Goal: Information Seeking & Learning: Learn about a topic

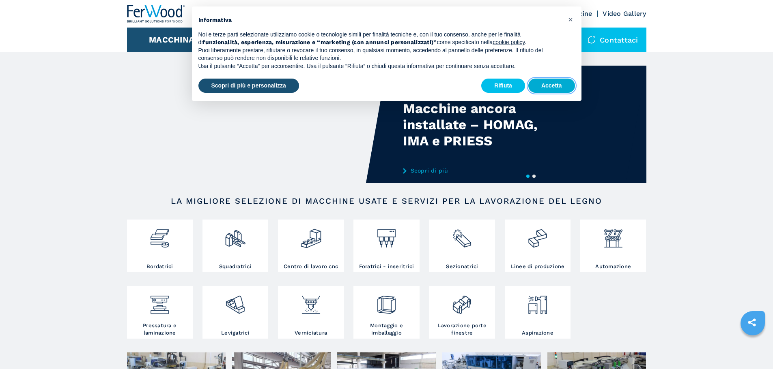
click at [554, 86] on button "Accetta" at bounding box center [551, 86] width 47 height 15
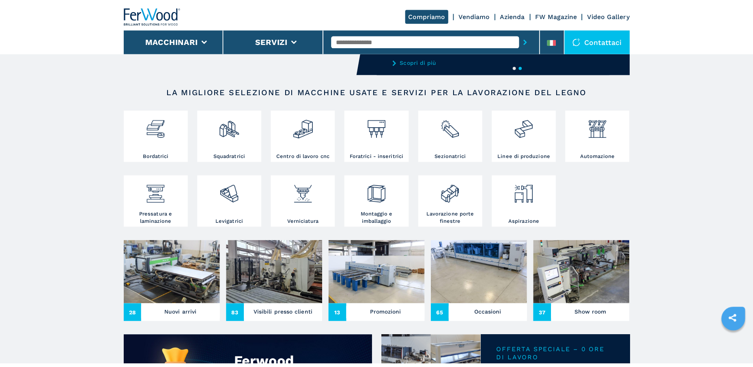
scroll to position [122, 0]
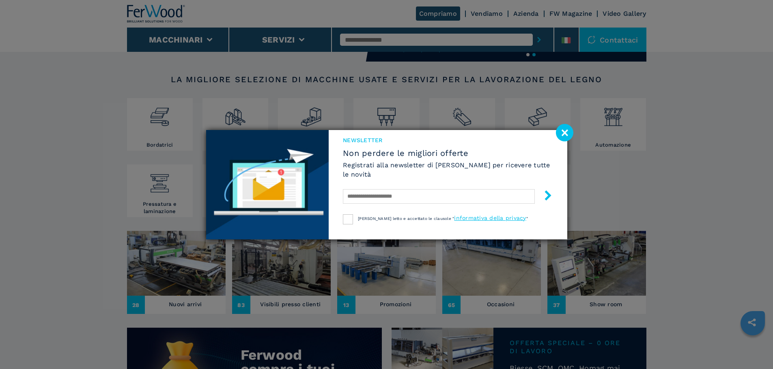
click at [565, 130] on image at bounding box center [564, 132] width 17 height 17
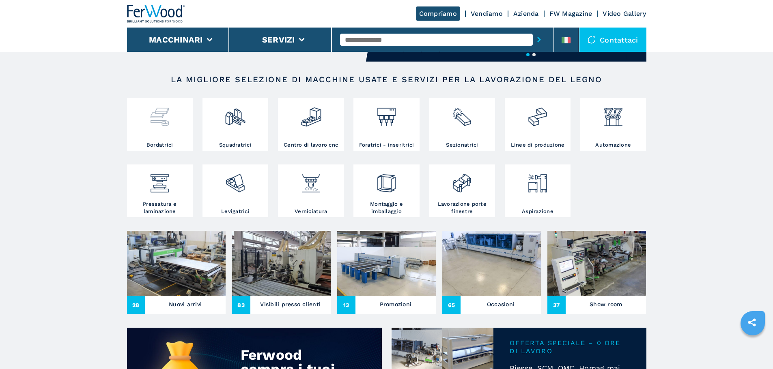
click at [165, 116] on img at bounding box center [159, 114] width 21 height 28
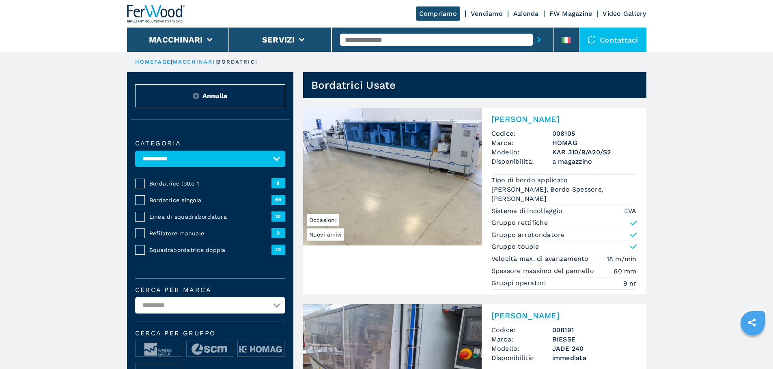
click at [161, 237] on span "Refilatore manuale" at bounding box center [210, 234] width 122 height 8
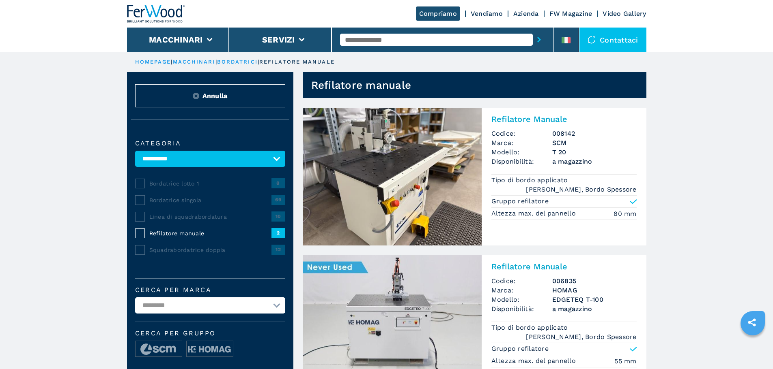
click at [406, 187] on img at bounding box center [392, 177] width 178 height 138
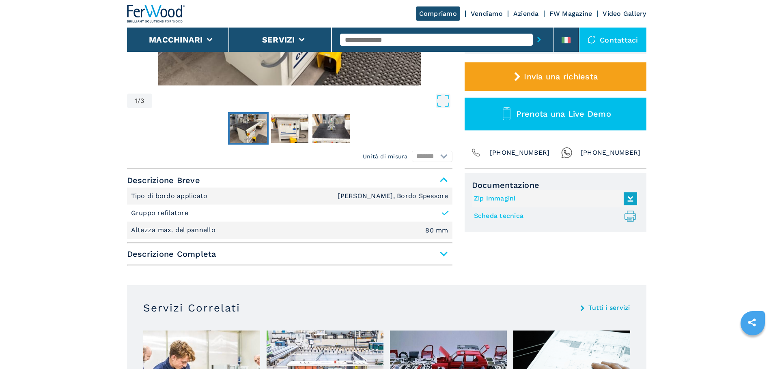
scroll to position [284, 0]
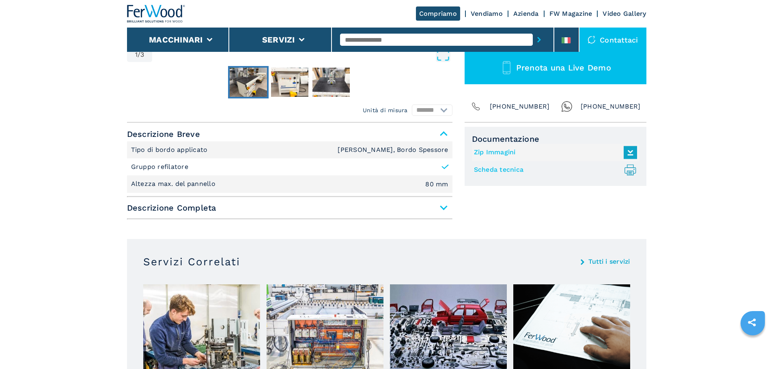
click at [444, 211] on span "Descrizione Completa" at bounding box center [289, 208] width 325 height 15
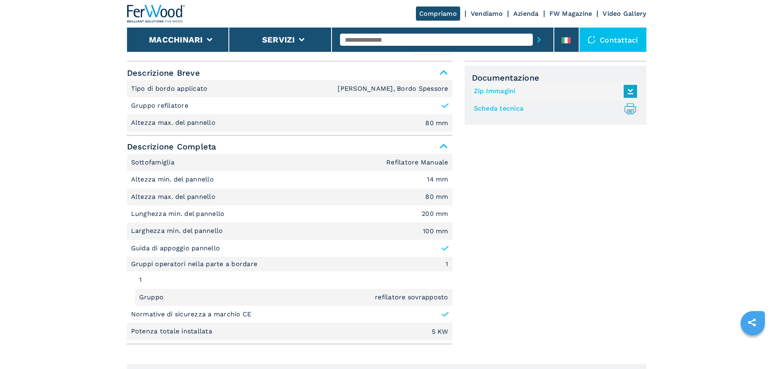
scroll to position [324, 0]
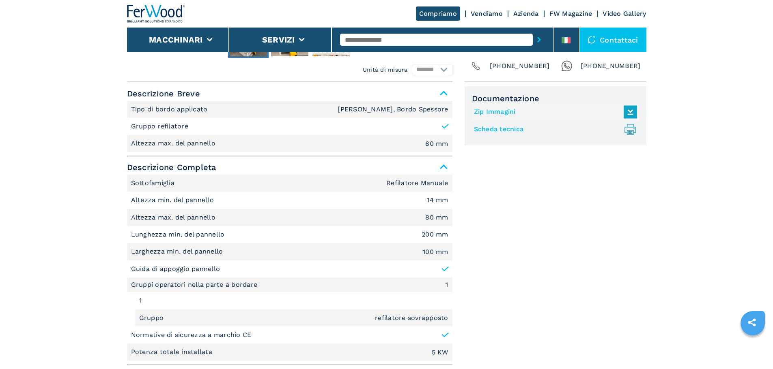
click at [494, 109] on link "Zip Immagini" at bounding box center [553, 111] width 159 height 13
click at [514, 129] on link "Scheda tecnica .prefix__st0{stroke-linecap:round;stroke-linejoin:round}.prefix_…" at bounding box center [553, 129] width 159 height 13
select select "**********"
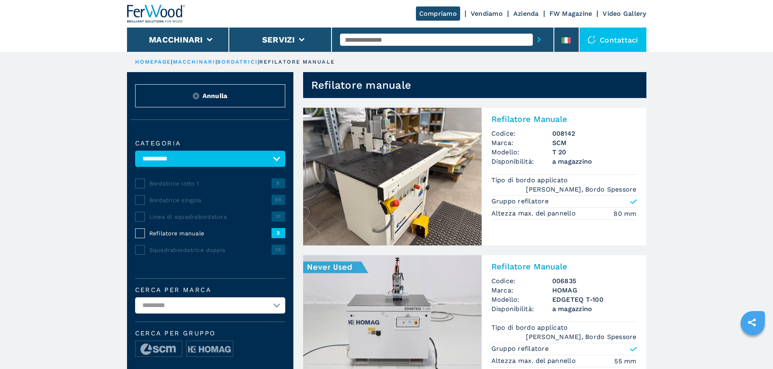
click at [178, 204] on span "Bordatrice singola" at bounding box center [210, 200] width 122 height 8
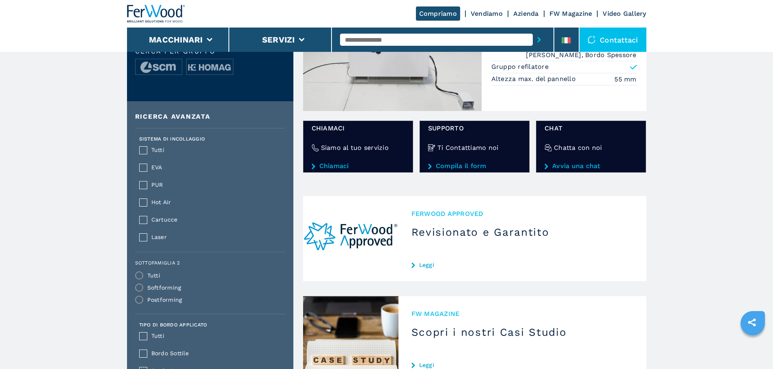
scroll to position [284, 0]
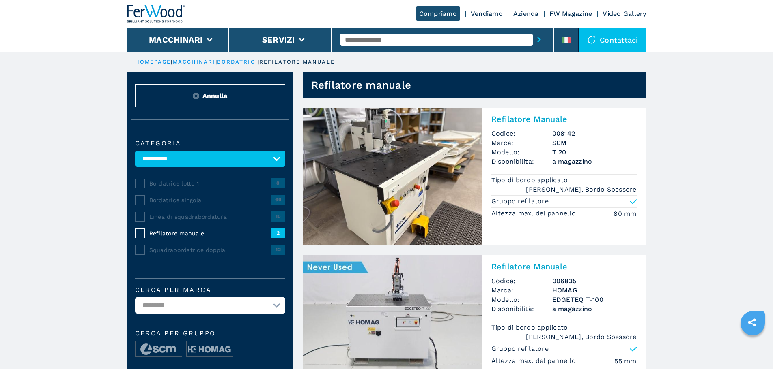
click at [145, 237] on div "Refilatore manuale" at bounding box center [208, 234] width 126 height 8
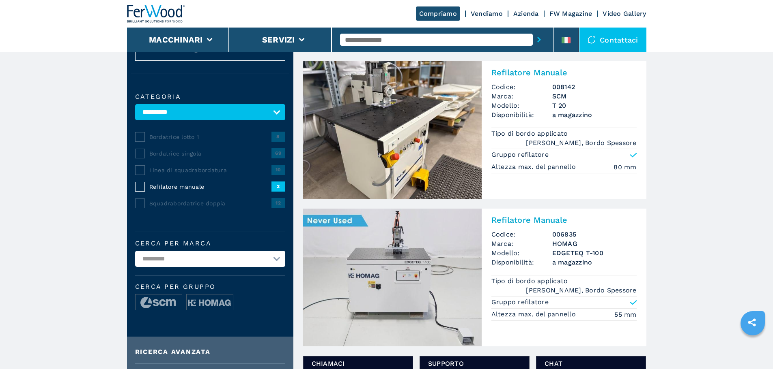
scroll to position [223, 0]
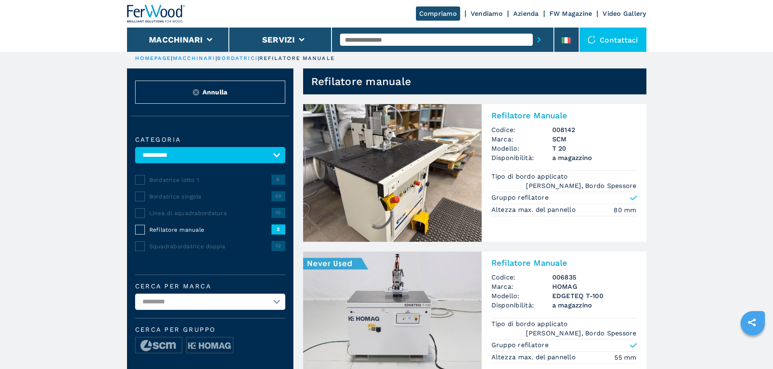
scroll to position [1, 0]
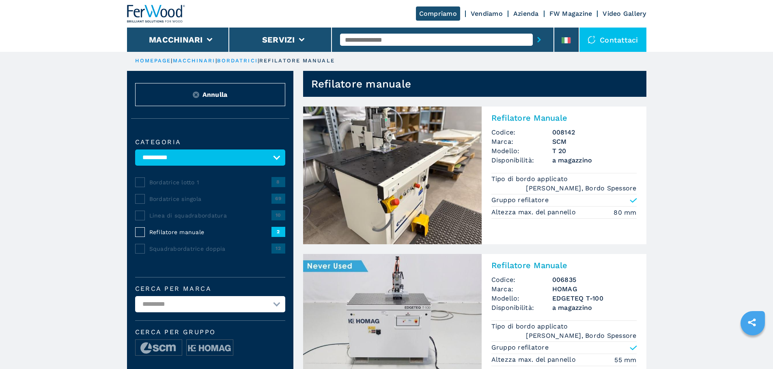
click at [276, 164] on select "**********" at bounding box center [210, 158] width 150 height 16
click at [135, 155] on select "**********" at bounding box center [210, 158] width 150 height 16
click at [181, 203] on span "Bordatrice singola" at bounding box center [210, 199] width 122 height 8
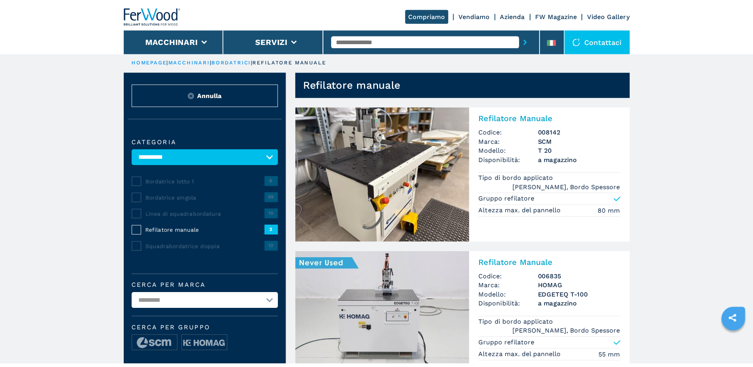
scroll to position [0, 0]
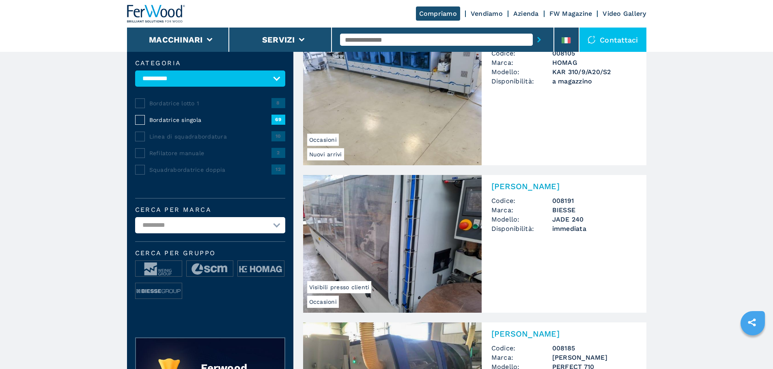
scroll to position [81, 0]
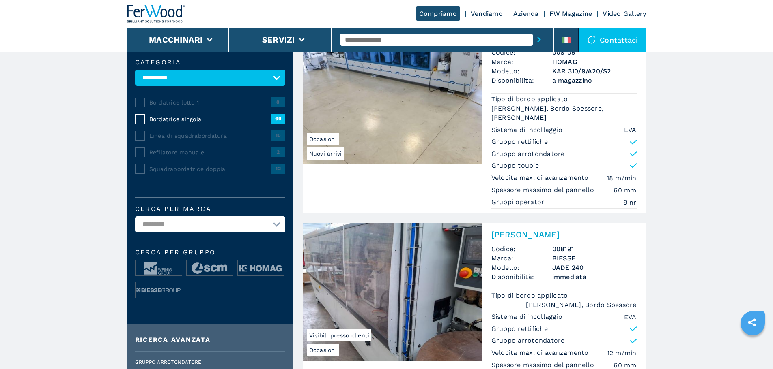
click at [165, 173] on span "Squadrabordatrice doppia" at bounding box center [210, 169] width 122 height 8
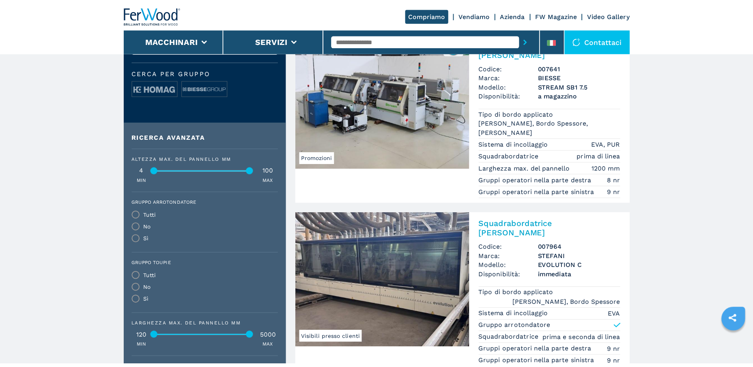
scroll to position [122, 0]
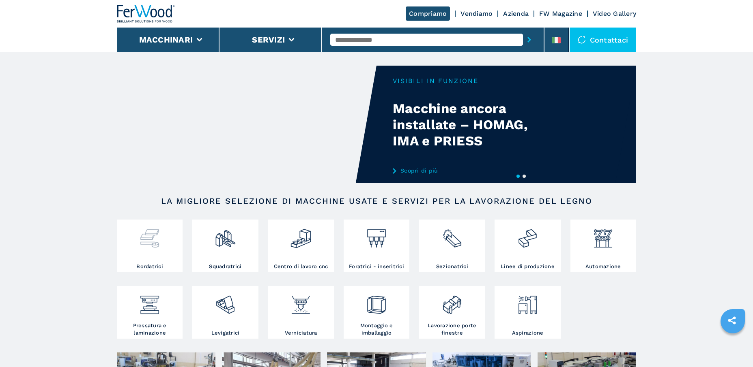
click at [152, 238] on img at bounding box center [149, 236] width 21 height 28
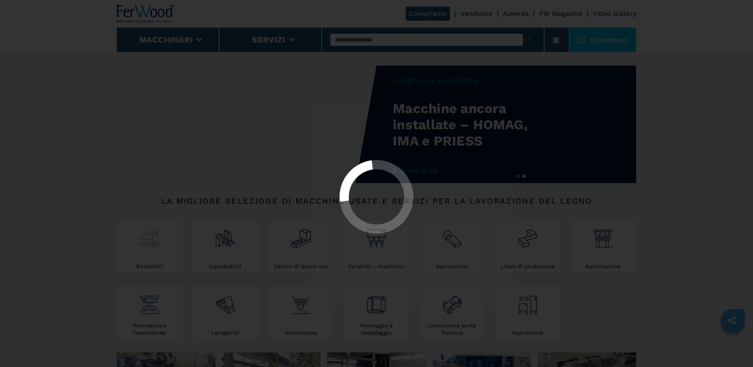
select select "**********"
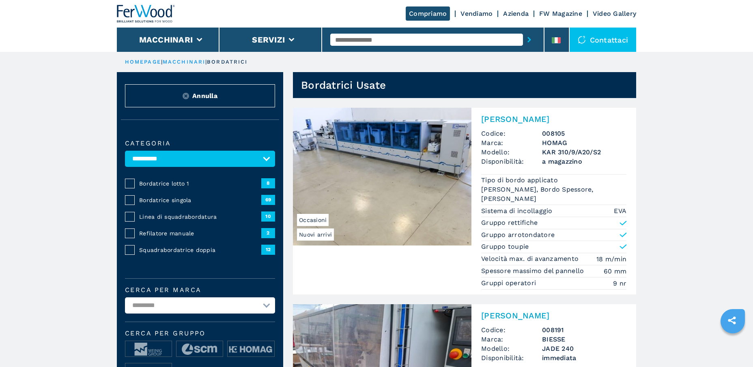
click at [157, 200] on span "Bordatrice singola" at bounding box center [200, 200] width 122 height 8
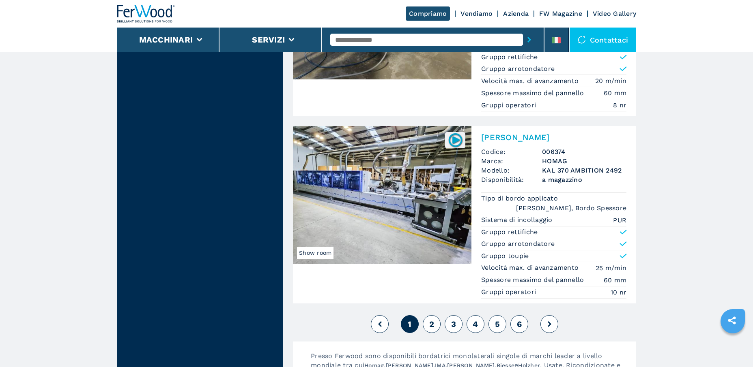
scroll to position [2028, 0]
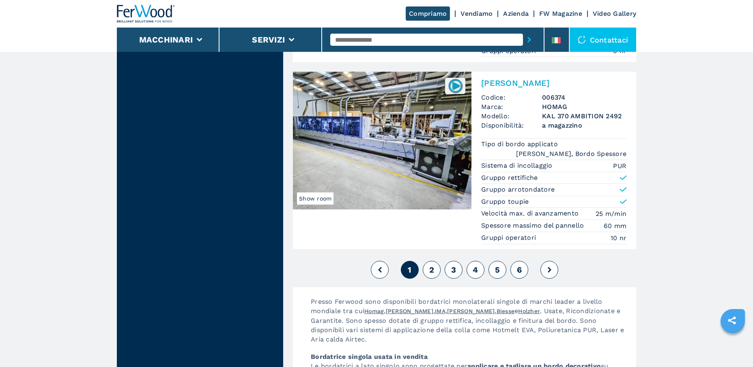
click at [543, 273] on button at bounding box center [549, 270] width 18 height 18
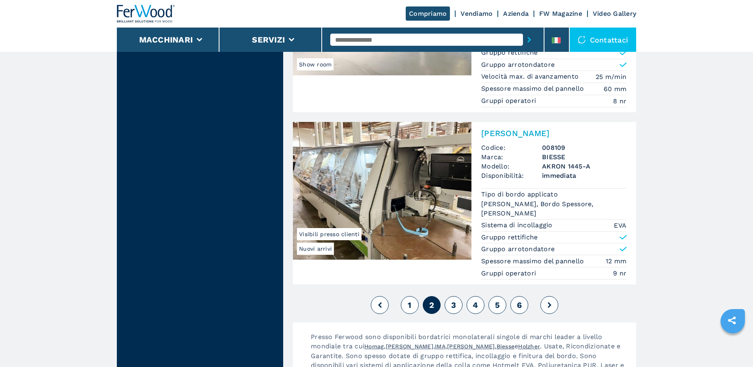
scroll to position [2028, 0]
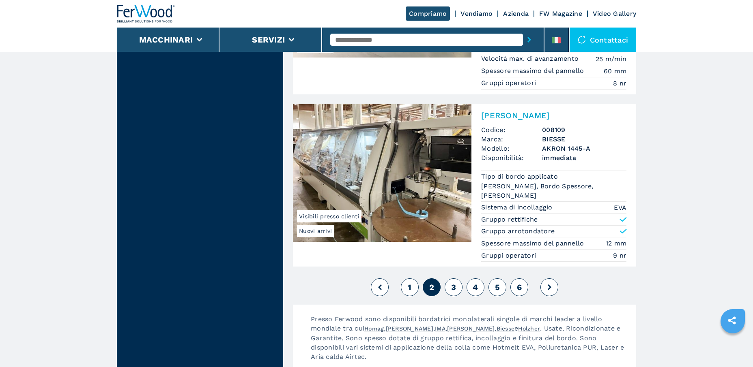
click at [451, 286] on span "3" at bounding box center [453, 288] width 5 height 10
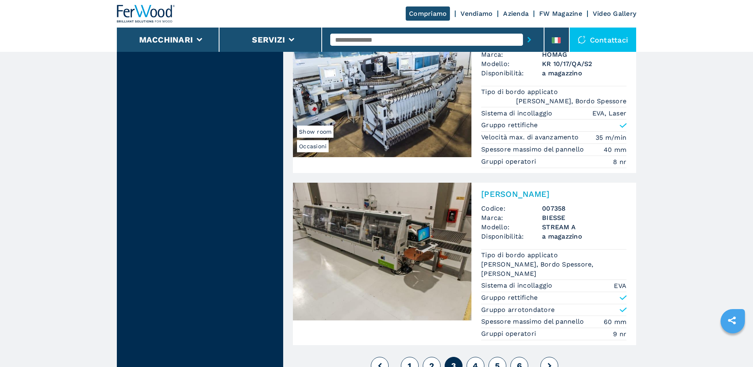
scroll to position [2069, 0]
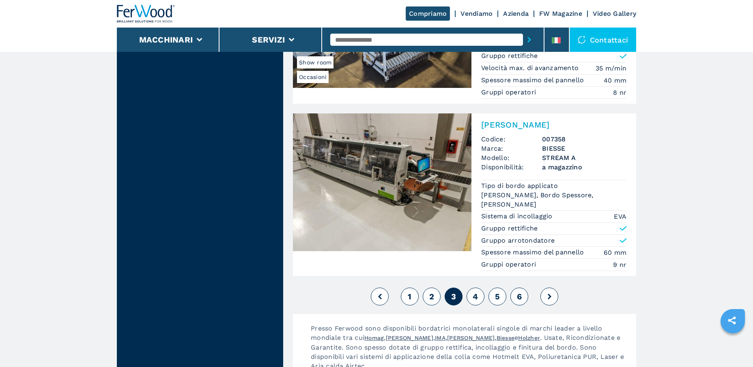
click at [476, 296] on span "4" at bounding box center [475, 297] width 5 height 10
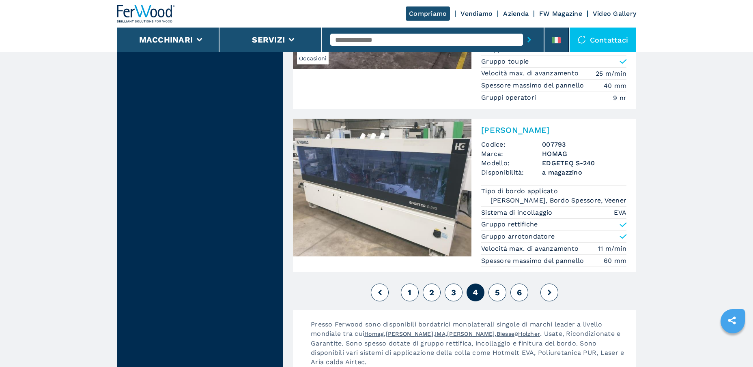
scroll to position [2149, 0]
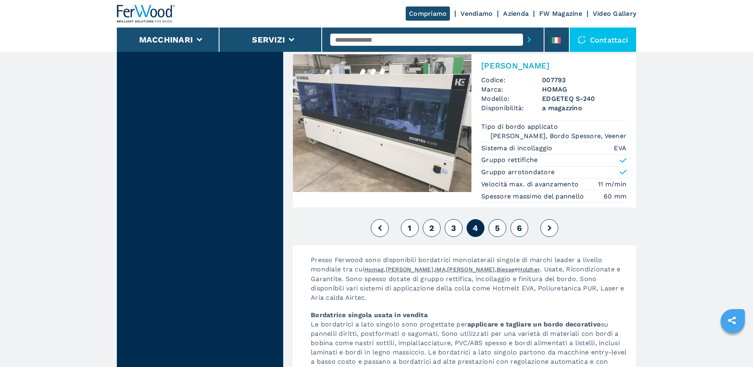
click at [499, 225] on span "5" at bounding box center [497, 228] width 5 height 10
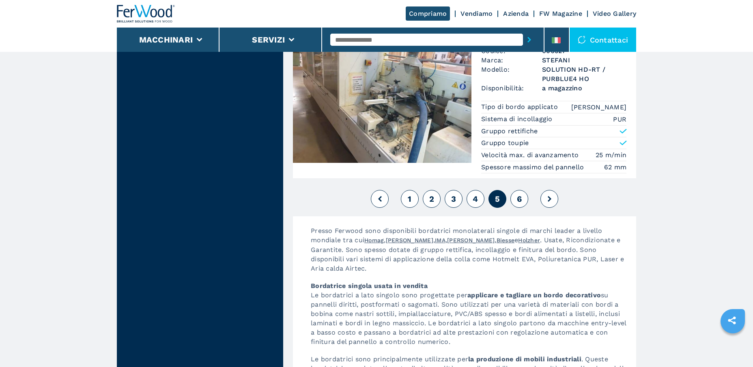
scroll to position [2109, 0]
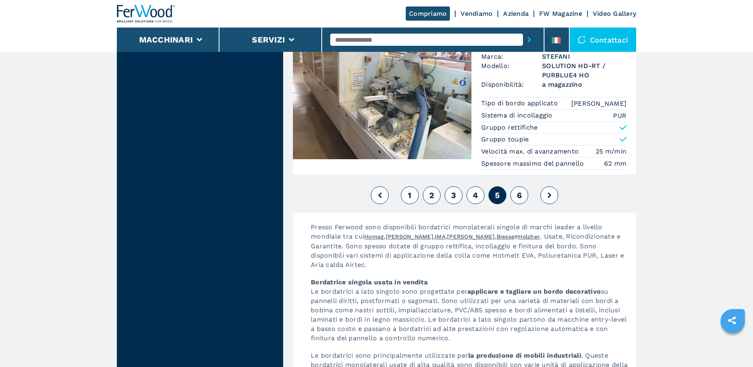
click at [522, 195] on button "6" at bounding box center [519, 196] width 18 height 18
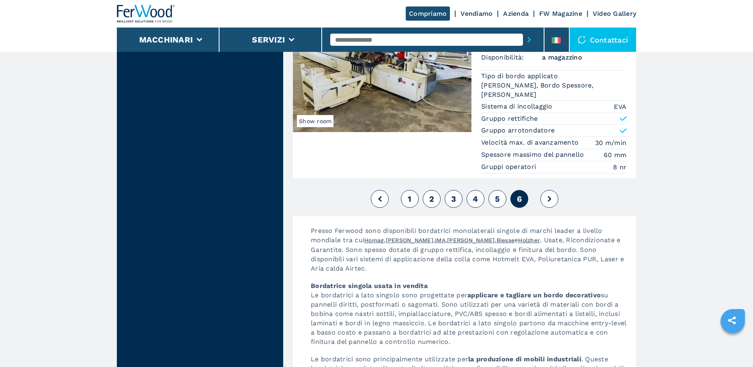
scroll to position [1622, 0]
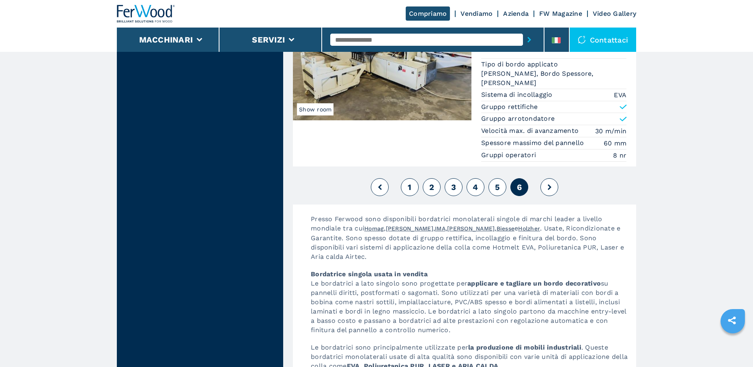
click at [544, 188] on button at bounding box center [549, 187] width 18 height 18
click at [551, 185] on icon at bounding box center [550, 188] width 4 height 6
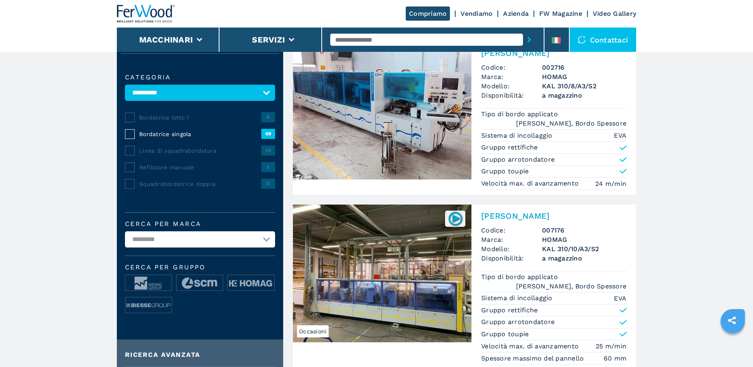
scroll to position [0, 0]
